Goal: Task Accomplishment & Management: Manage account settings

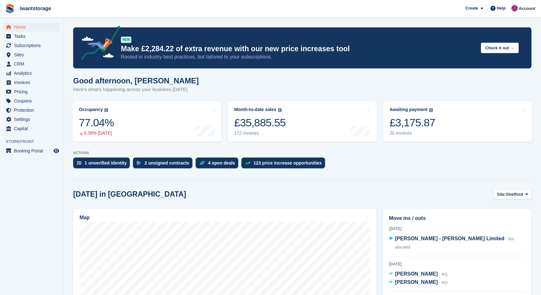
scroll to position [107, 0]
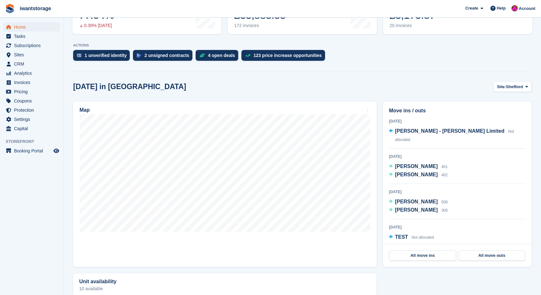
click at [22, 28] on span "Home" at bounding box center [33, 27] width 38 height 9
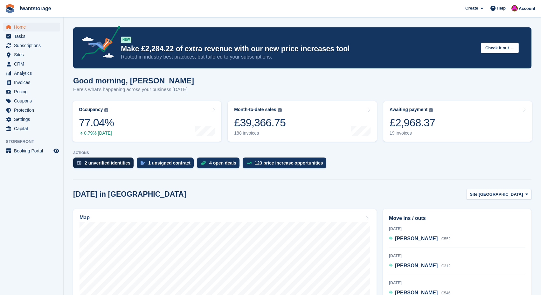
click at [101, 162] on div "2 unverified identities" at bounding box center [108, 162] width 46 height 5
click at [165, 159] on div "1 unsigned contract" at bounding box center [165, 162] width 57 height 11
click at [20, 23] on span "Home" at bounding box center [33, 27] width 38 height 9
